Goal: Information Seeking & Learning: Learn about a topic

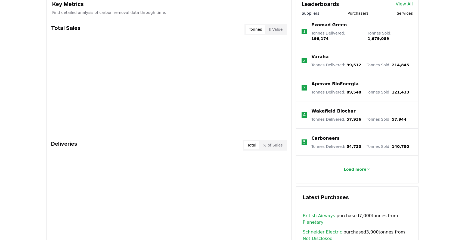
scroll to position [222, 0]
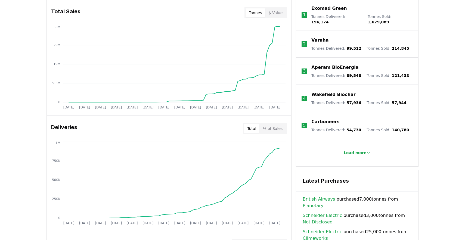
click at [282, 127] on body "CDR . fyi Leaderboards CDR Map Pricing Survey Events Partners About Us Blog Con…" at bounding box center [232, 134] width 465 height 713
click at [274, 130] on button "% of Sales" at bounding box center [273, 128] width 26 height 9
click at [257, 131] on button "Total" at bounding box center [252, 128] width 16 height 9
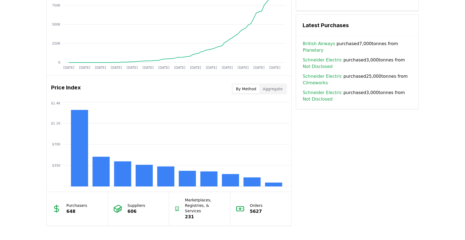
scroll to position [378, 0]
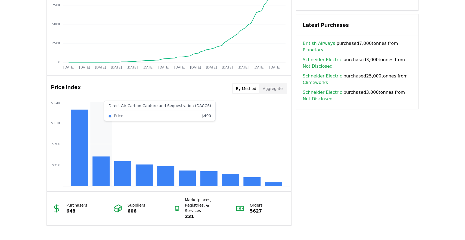
click at [100, 149] on icon "$350 $700 $1.1K $1.4K" at bounding box center [169, 144] width 245 height 87
click at [99, 165] on rect at bounding box center [101, 172] width 17 height 30
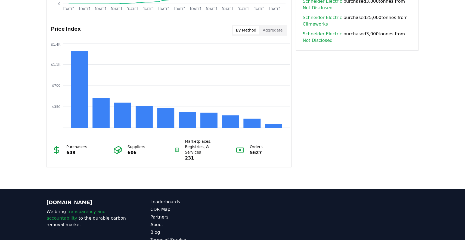
scroll to position [405, 0]
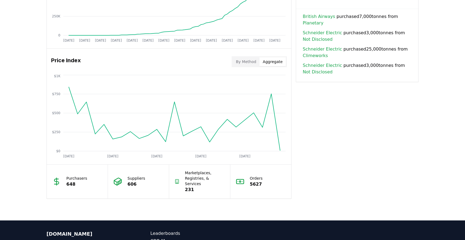
click at [262, 65] on button "Aggregate" at bounding box center [273, 61] width 26 height 9
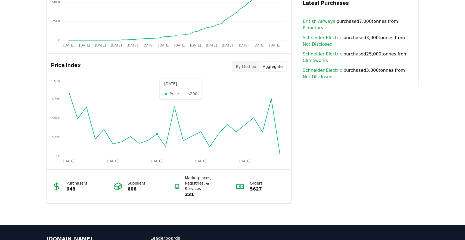
scroll to position [399, 0]
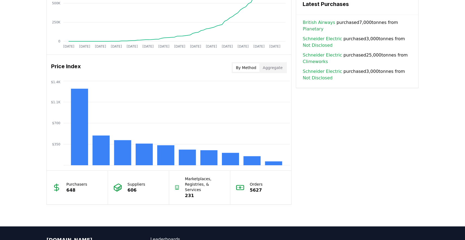
click at [248, 69] on button "By Method" at bounding box center [246, 67] width 27 height 9
click at [324, 26] on link "Planetary" at bounding box center [313, 29] width 21 height 7
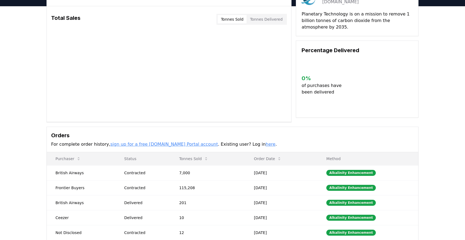
scroll to position [81, 0]
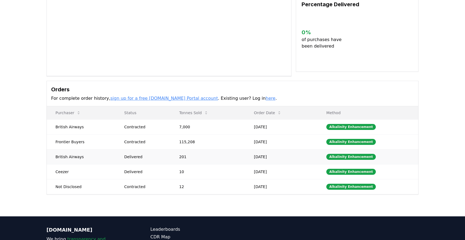
click at [180, 159] on body "CDR . fyi Leaderboards CDR Map Pricing Survey Events Partners About Us Blog Con…" at bounding box center [232, 111] width 465 height 385
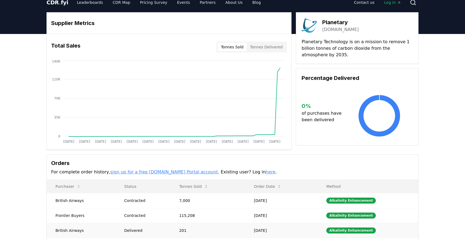
scroll to position [0, 0]
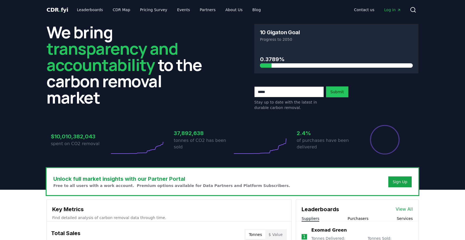
scroll to position [399, 0]
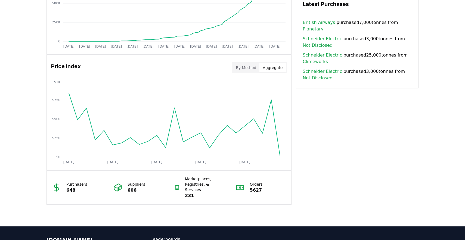
click at [274, 72] on button "Aggregate" at bounding box center [273, 67] width 26 height 9
click at [248, 71] on button "By Method" at bounding box center [246, 67] width 27 height 9
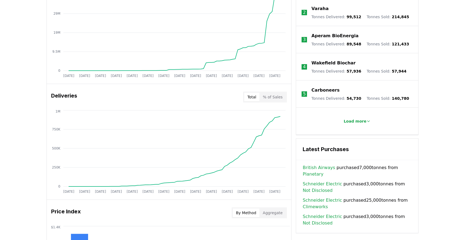
scroll to position [251, 0]
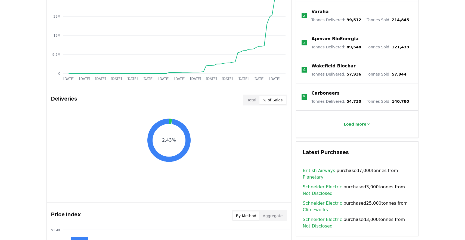
click at [267, 100] on button "% of Sales" at bounding box center [273, 100] width 26 height 9
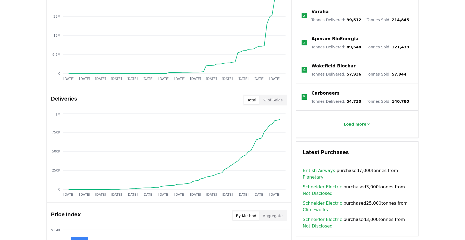
click at [253, 102] on button "Total" at bounding box center [252, 100] width 16 height 9
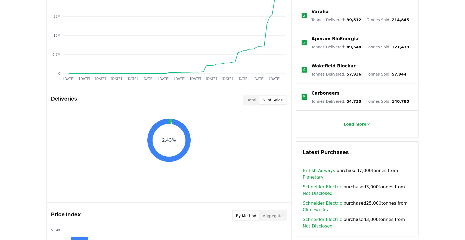
click at [282, 100] on button "% of Sales" at bounding box center [273, 100] width 26 height 9
click at [249, 100] on button "Total" at bounding box center [252, 100] width 16 height 9
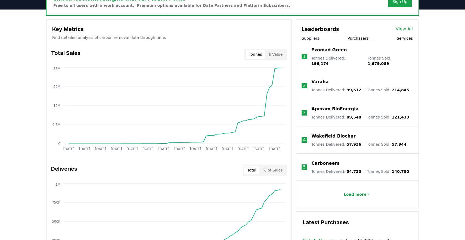
scroll to position [142, 0]
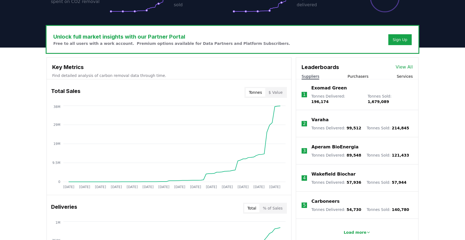
click at [272, 204] on div "Total % of Sales" at bounding box center [265, 208] width 44 height 11
click at [272, 207] on button "% of Sales" at bounding box center [273, 208] width 26 height 9
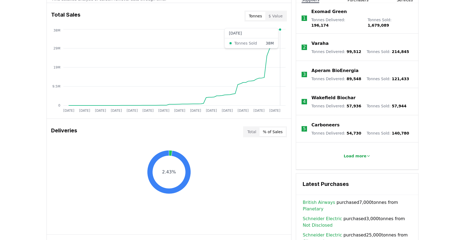
scroll to position [219, 0]
